Goal: Task Accomplishment & Management: Complete application form

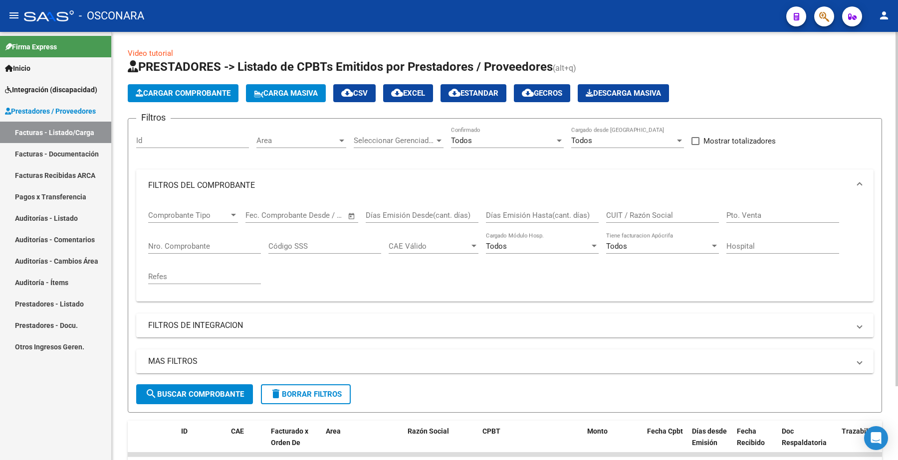
scroll to position [90, 0]
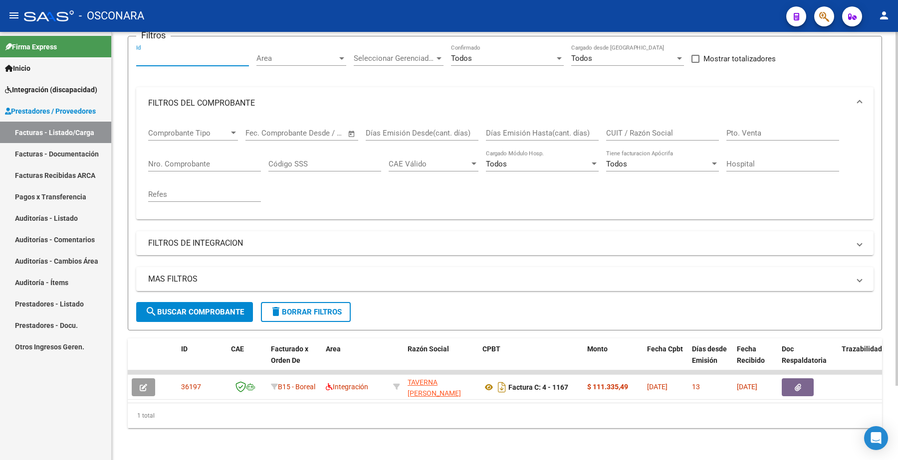
click at [152, 54] on input "Id" at bounding box center [192, 58] width 113 height 9
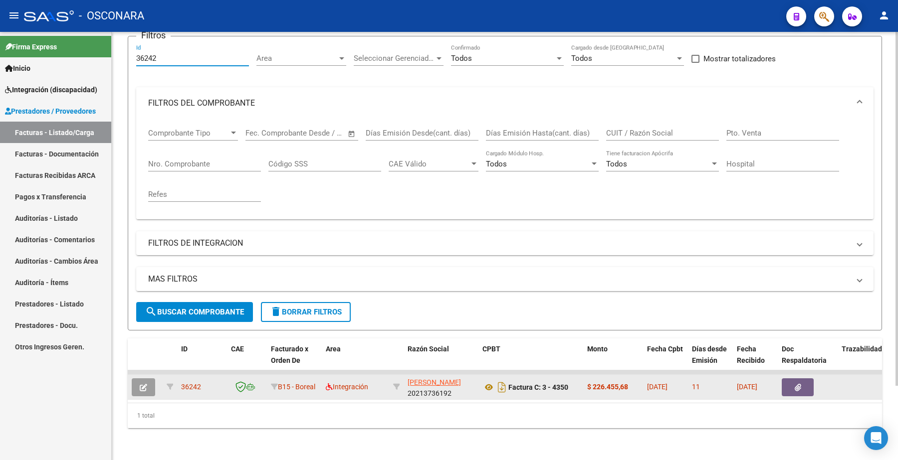
type input "36242"
click at [147, 378] on button "button" at bounding box center [143, 387] width 23 height 18
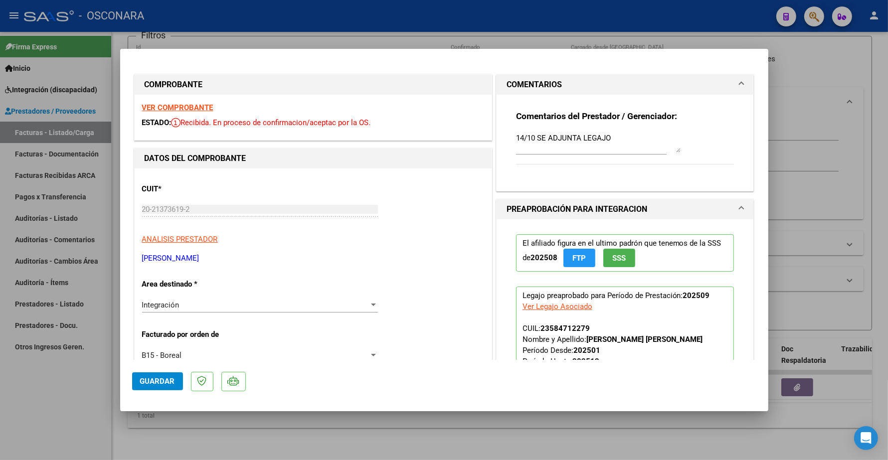
type input "$ 0,00"
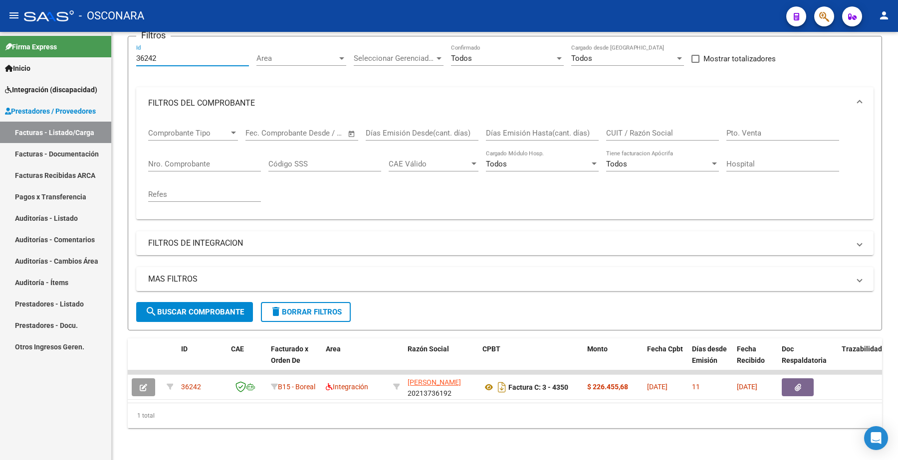
drag, startPoint x: 173, startPoint y: 53, endPoint x: 96, endPoint y: 45, distance: 77.2
click at [96, 49] on mat-sidenav-container "Firma Express Inicio Instructivos Contacto OS Integración (discapacidad) Certif…" at bounding box center [449, 246] width 898 height 428
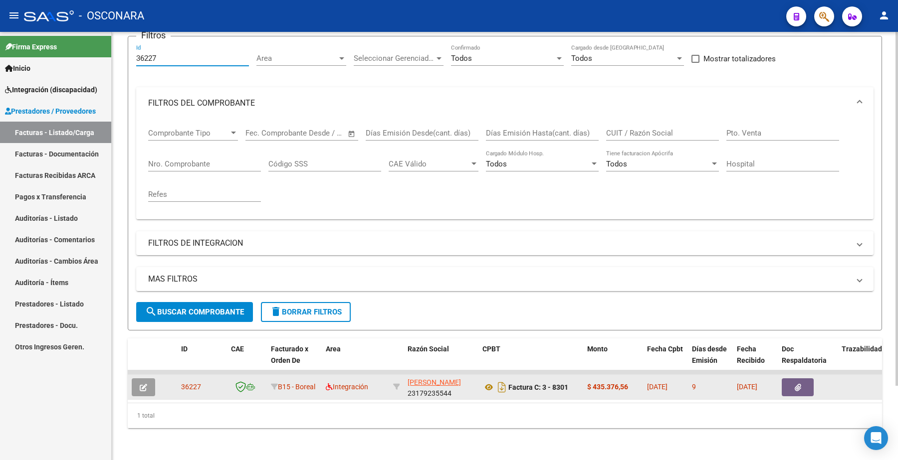
type input "36227"
click at [146, 384] on icon "button" at bounding box center [143, 387] width 7 height 7
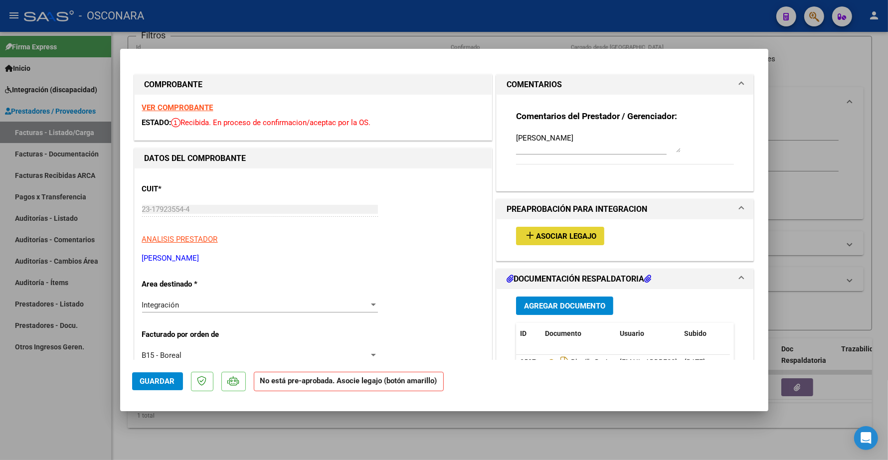
click at [576, 236] on span "Asociar Legajo" at bounding box center [566, 236] width 60 height 9
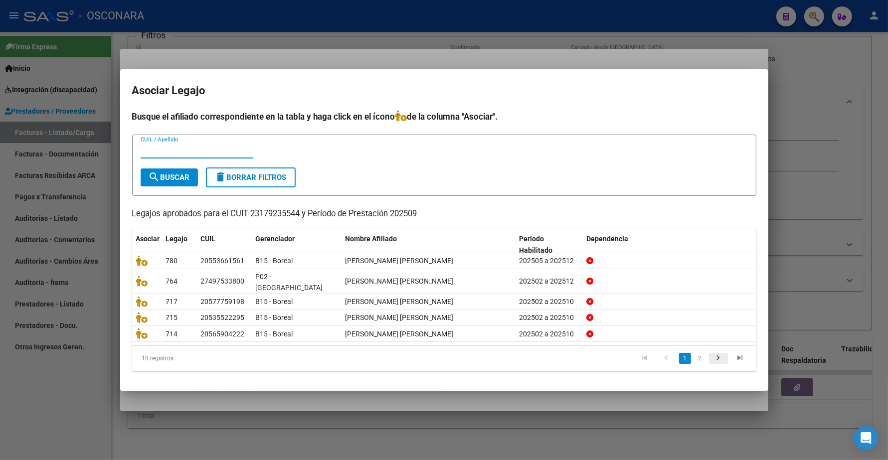
click at [725, 354] on link "go to next page" at bounding box center [718, 358] width 19 height 11
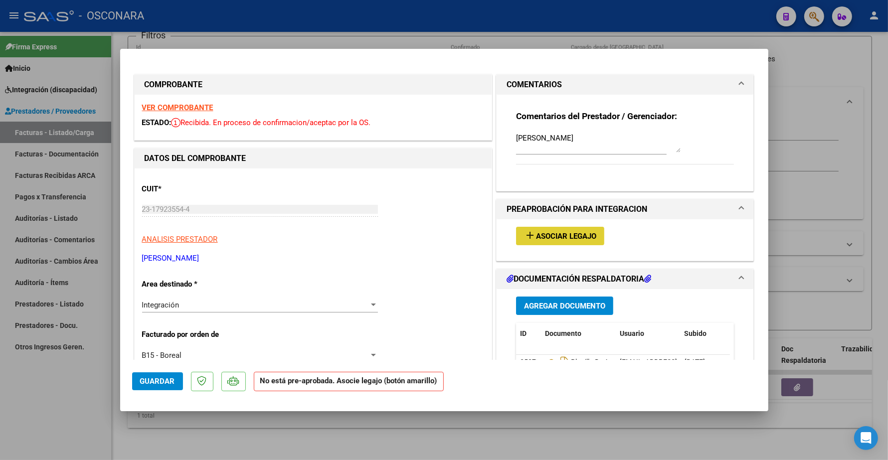
type input "$ 0,00"
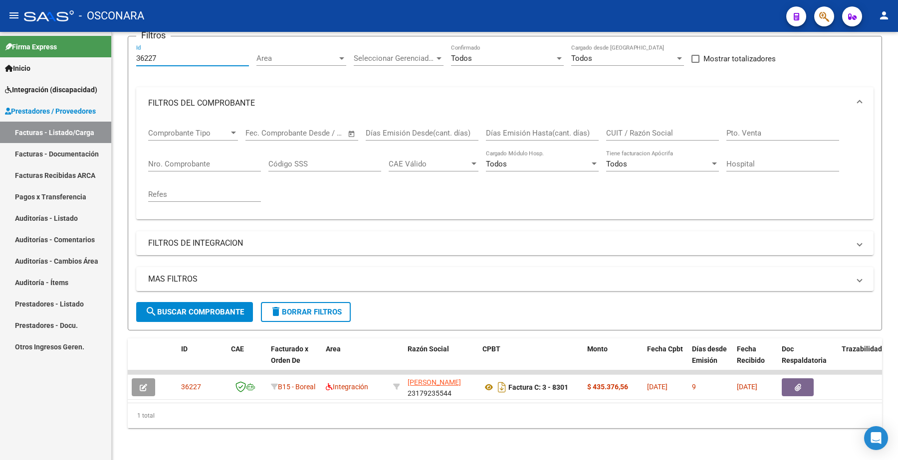
drag, startPoint x: 162, startPoint y: 51, endPoint x: 90, endPoint y: 45, distance: 72.6
click at [90, 46] on mat-sidenav-container "Firma Express Inicio Instructivos Contacto OS Integración (discapacidad) Certif…" at bounding box center [449, 246] width 898 height 428
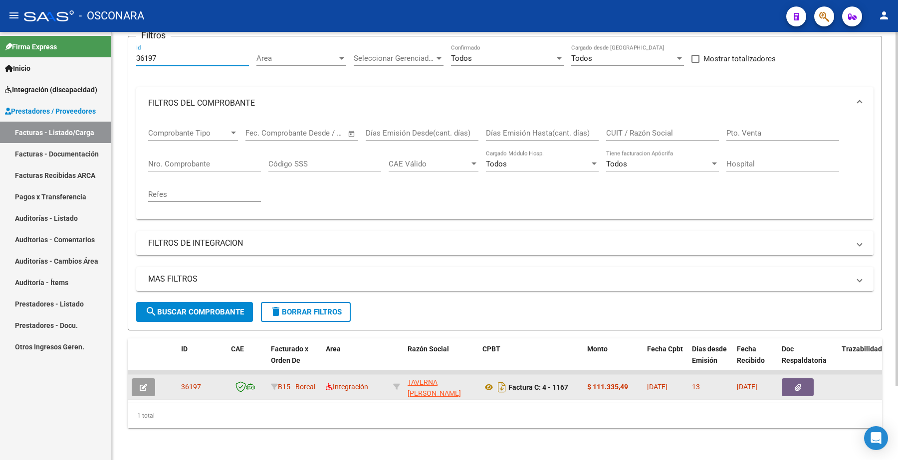
type input "36197"
click at [143, 384] on icon "button" at bounding box center [143, 387] width 7 height 7
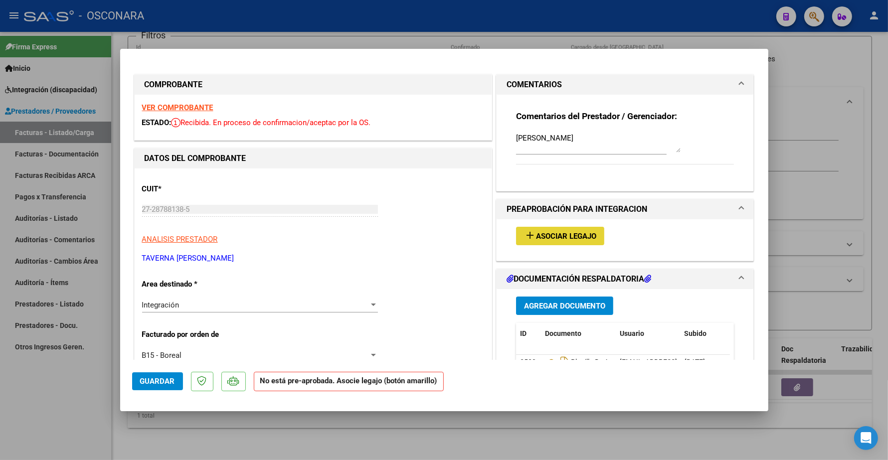
click at [543, 236] on span "Asociar Legajo" at bounding box center [566, 236] width 60 height 9
type input "$ 0,00"
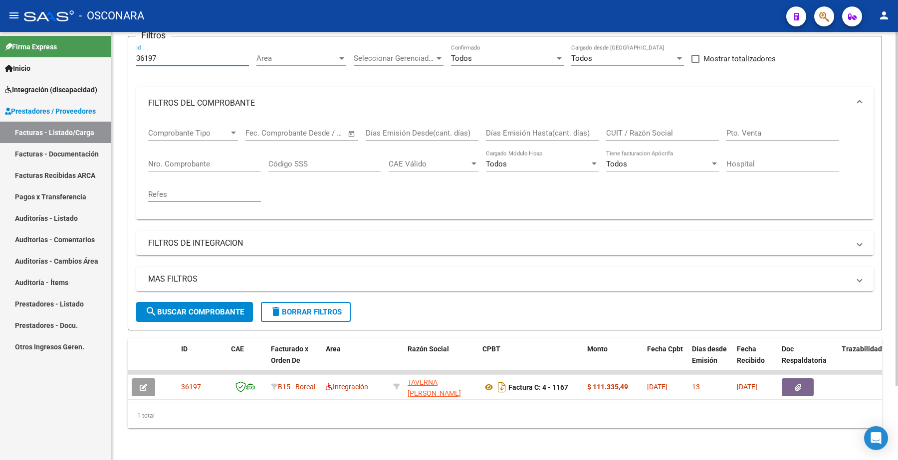
drag, startPoint x: 161, startPoint y: 50, endPoint x: 116, endPoint y: 41, distance: 45.9
click at [108, 48] on mat-sidenav-container "Firma Express Inicio Instructivos Contacto OS Integración (discapacidad) Certif…" at bounding box center [449, 246] width 898 height 428
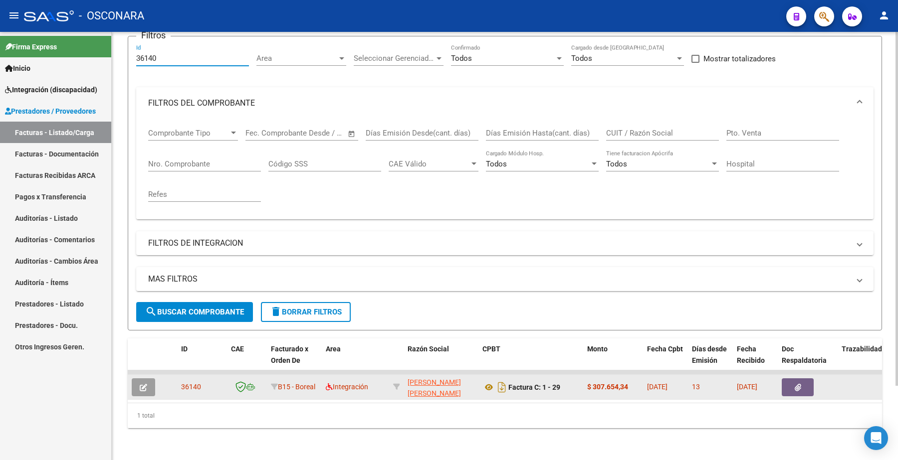
type input "36140"
click at [146, 384] on icon "button" at bounding box center [143, 387] width 7 height 7
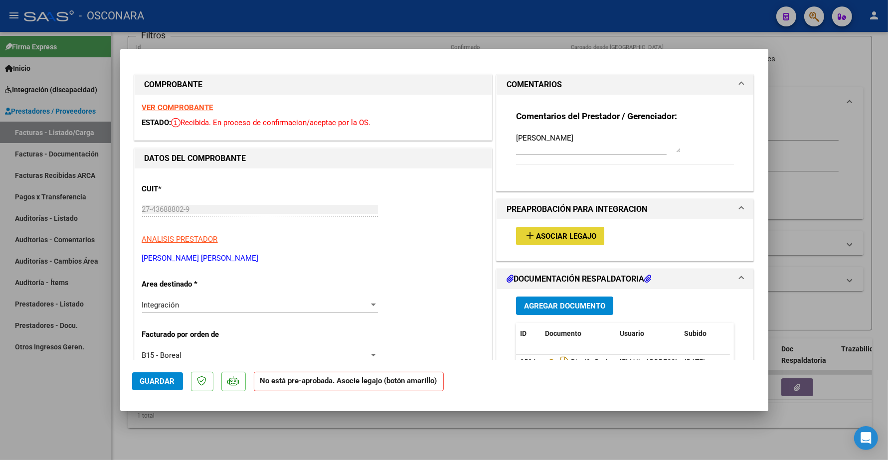
click at [558, 235] on span "Asociar Legajo" at bounding box center [566, 236] width 60 height 9
type input "$ 0,00"
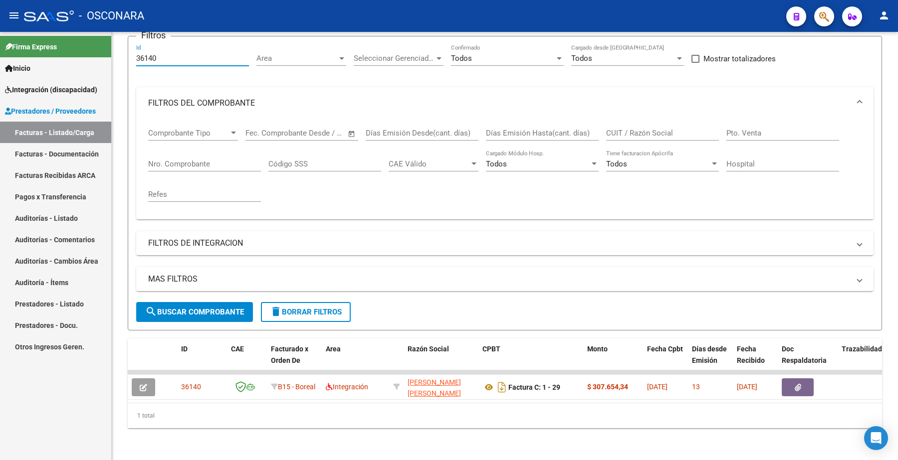
drag, startPoint x: 165, startPoint y: 51, endPoint x: 97, endPoint y: 51, distance: 67.8
click at [97, 51] on mat-sidenav-container "Firma Express Inicio Instructivos Contacto OS Integración (discapacidad) Certif…" at bounding box center [449, 246] width 898 height 428
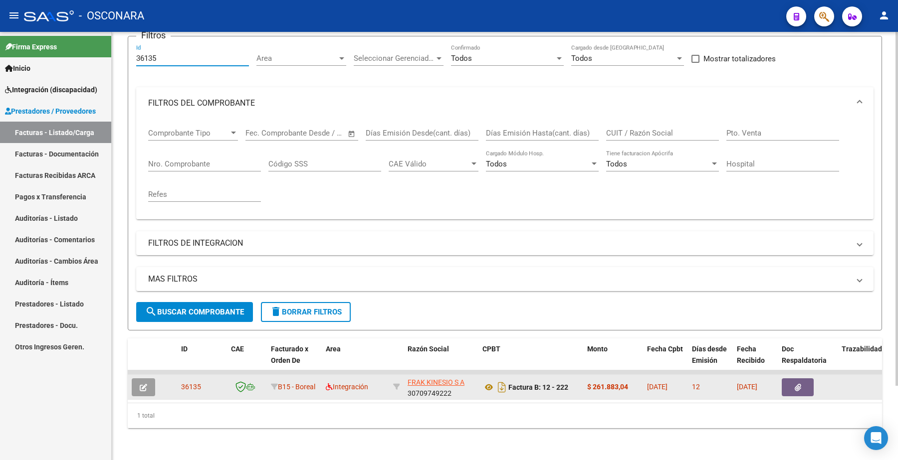
type input "36135"
click at [152, 379] on button "button" at bounding box center [143, 387] width 23 height 18
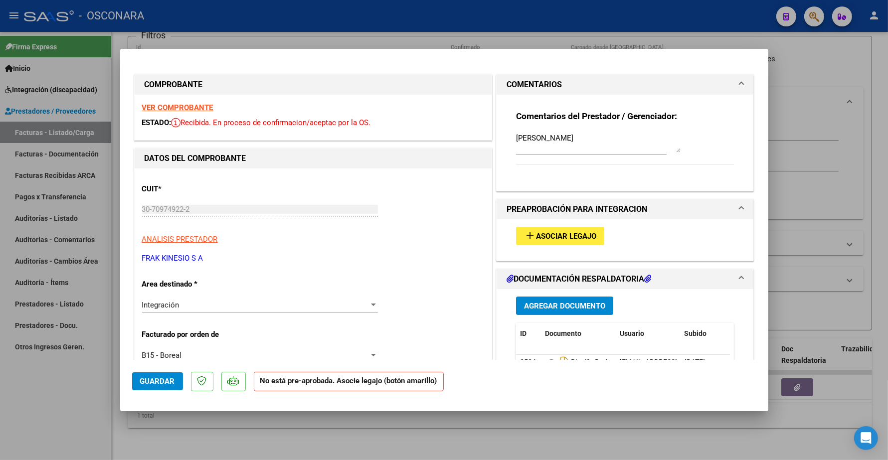
click at [556, 237] on span "Asociar Legajo" at bounding box center [566, 236] width 60 height 9
type input "$ 0,00"
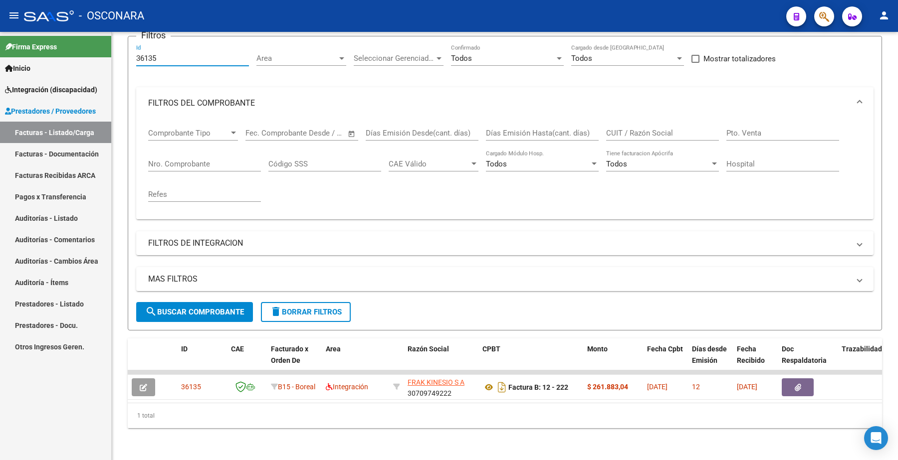
drag, startPoint x: 162, startPoint y: 52, endPoint x: 101, endPoint y: 27, distance: 66.2
click at [101, 30] on div "menu - OSCONARA person Firma Express Inicio Instructivos Contacto OS Integració…" at bounding box center [449, 230] width 898 height 460
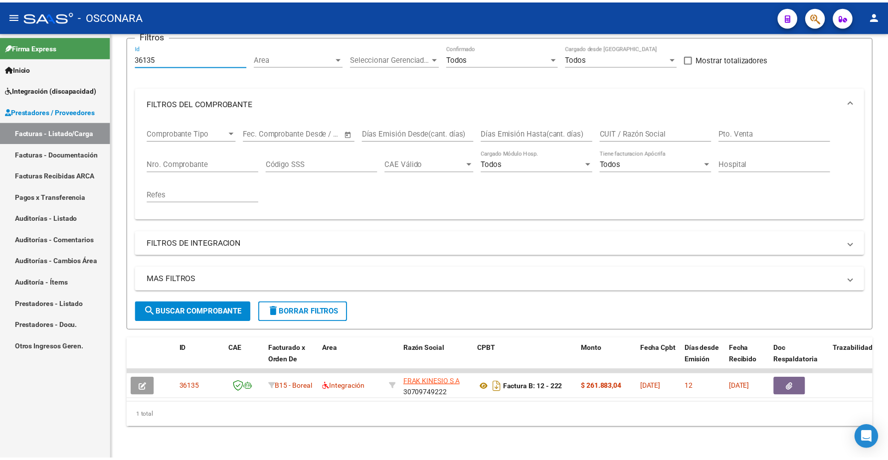
scroll to position [52, 0]
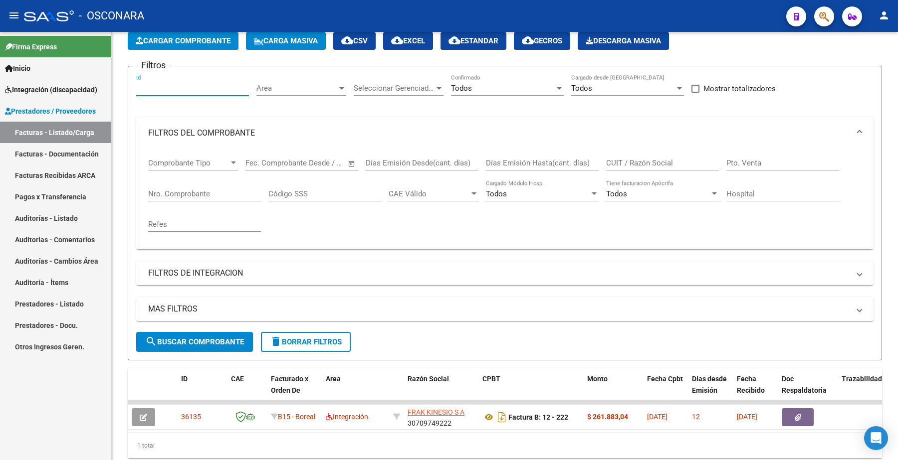
type input "6"
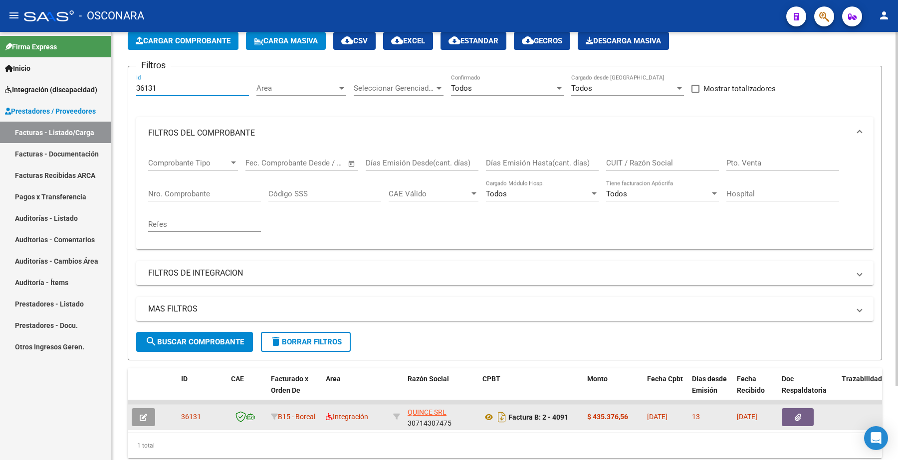
type input "36131"
click at [153, 412] on button "button" at bounding box center [143, 417] width 23 height 18
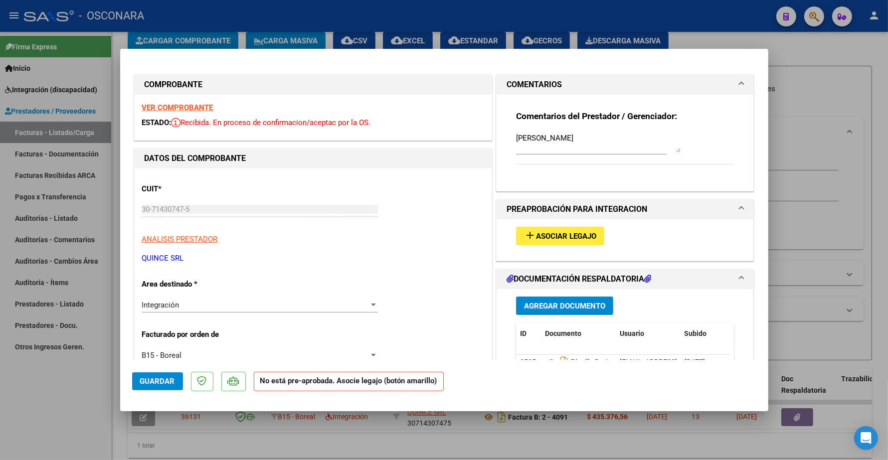
click at [562, 240] on span "Asociar Legajo" at bounding box center [566, 236] width 60 height 9
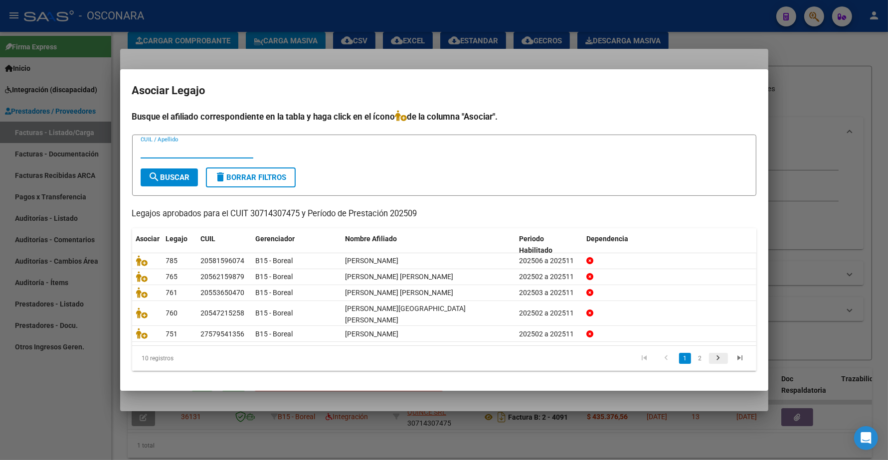
click at [716, 354] on icon "go to next page" at bounding box center [718, 360] width 13 height 12
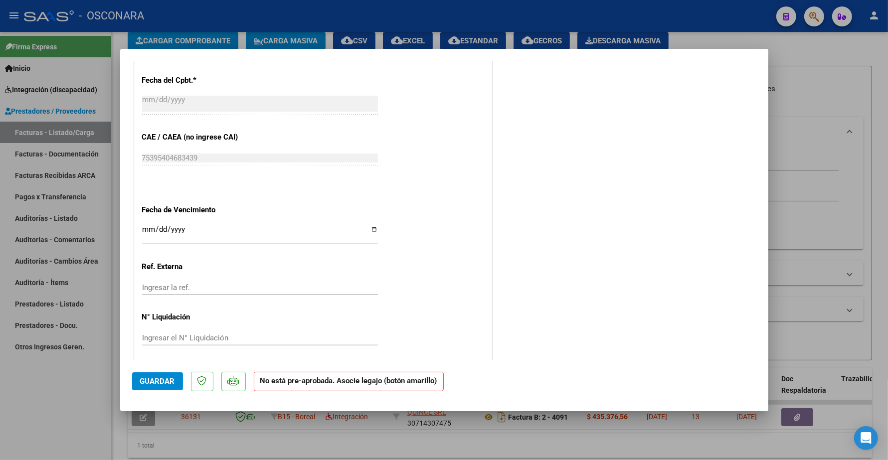
scroll to position [582, 0]
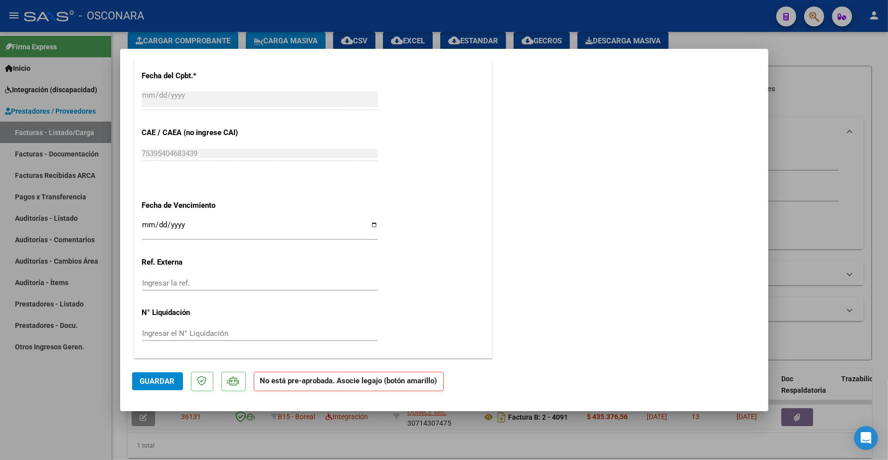
type input "$ 0,00"
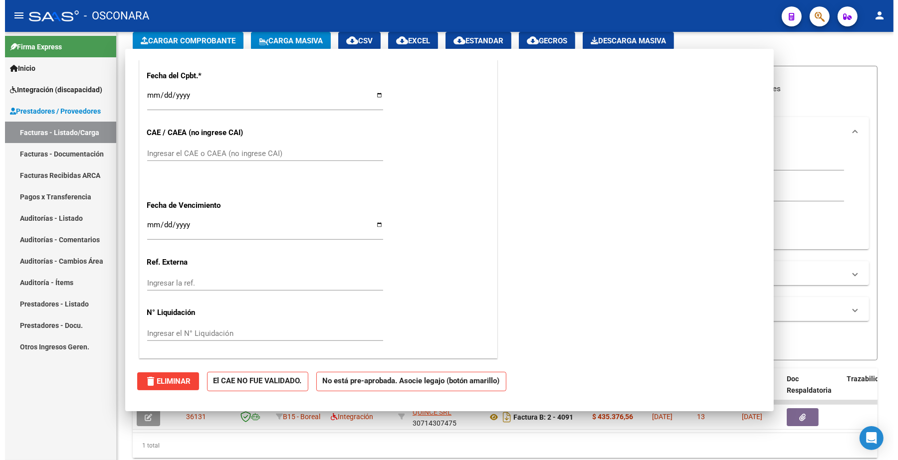
scroll to position [0, 0]
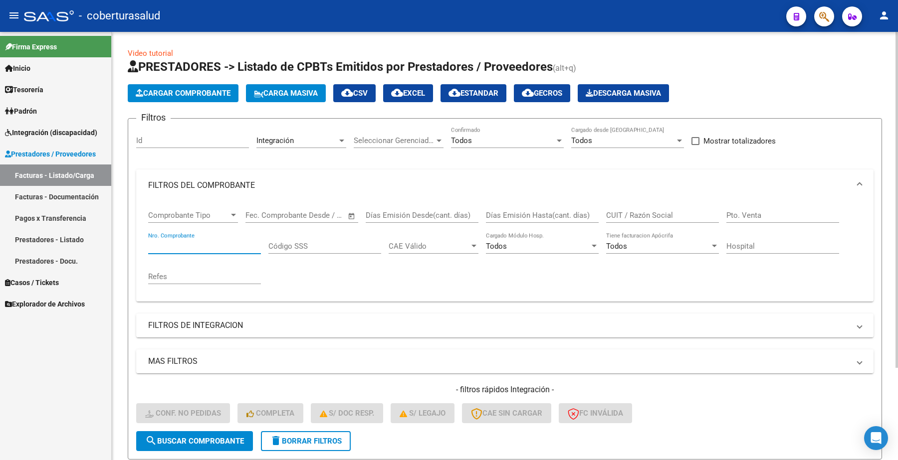
scroll to position [83, 0]
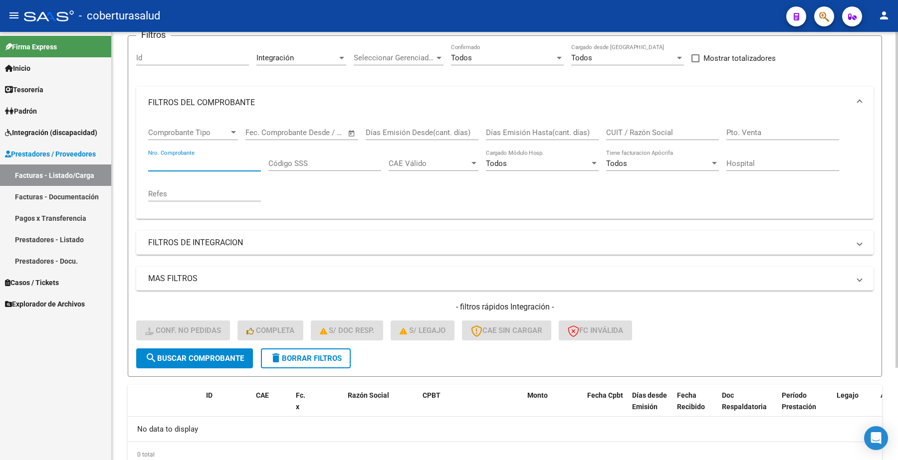
click at [654, 130] on input "CUIT / Razón Social" at bounding box center [662, 132] width 113 height 9
paste input "27393577091"
type input "27393577091"
click at [205, 354] on span "search Buscar Comprobante" at bounding box center [194, 358] width 99 height 9
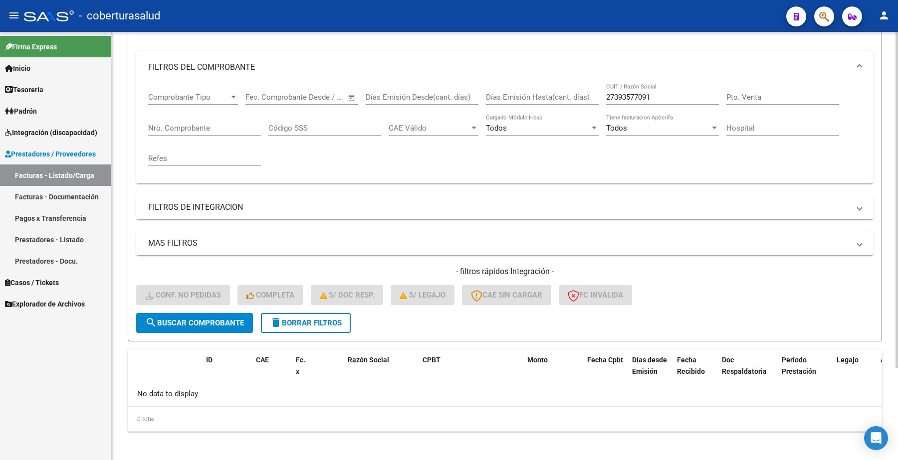
scroll to position [0, 0]
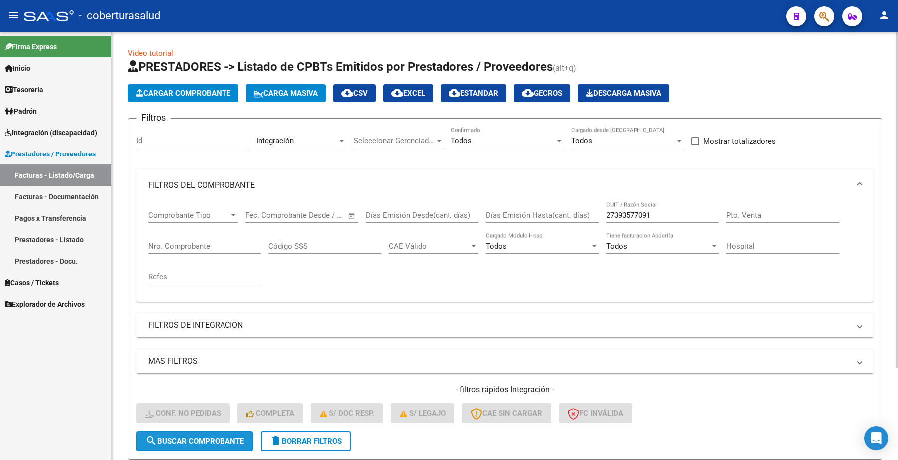
click at [223, 442] on span "search Buscar Comprobante" at bounding box center [194, 441] width 99 height 9
click at [216, 444] on button "search Buscar Comprobante" at bounding box center [194, 441] width 117 height 20
